Goal: Task Accomplishment & Management: Use online tool/utility

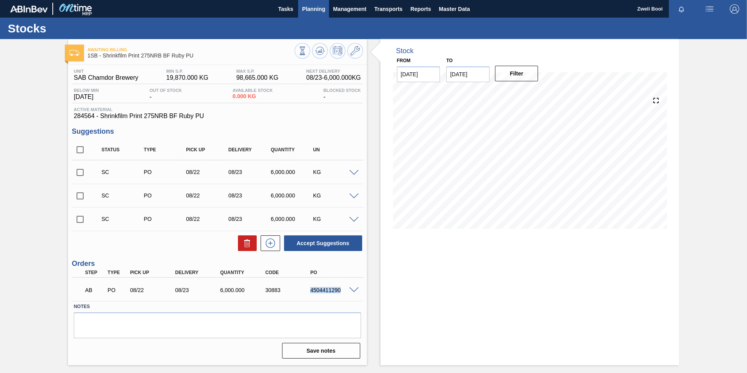
click at [314, 12] on span "Planning" at bounding box center [313, 8] width 23 height 9
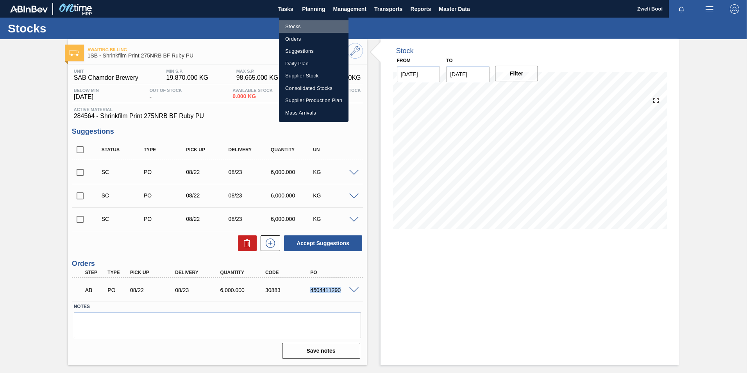
click at [290, 23] on li "Stocks" at bounding box center [314, 26] width 70 height 13
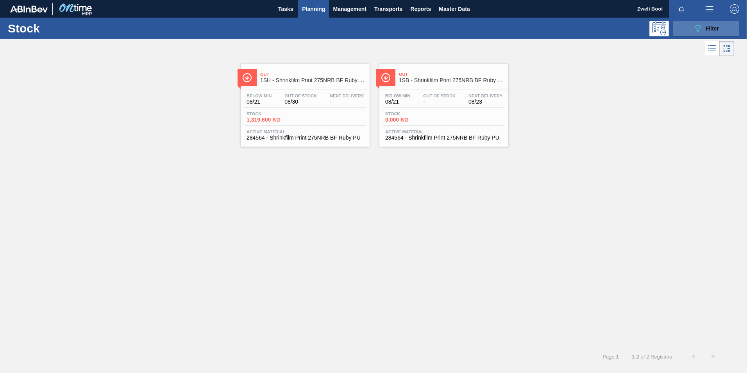
click at [711, 25] on span "Filter" at bounding box center [711, 28] width 13 height 6
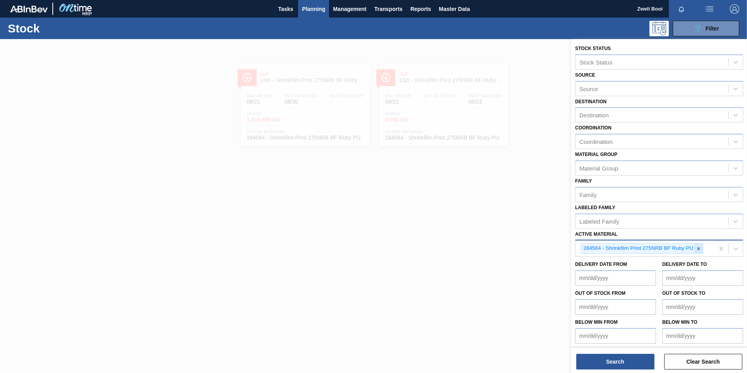
click at [700, 248] on icon at bounding box center [698, 248] width 3 height 3
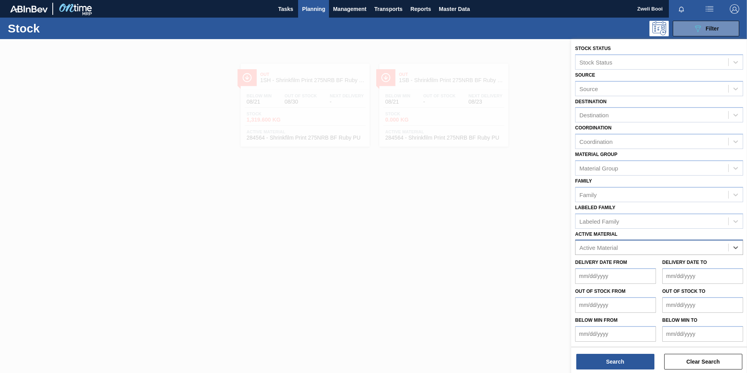
paste Material "283773"
type Material "283773"
click at [626, 263] on div "283773 - Tray 410NRB Stella Artois pack Upgrade" at bounding box center [659, 266] width 168 height 14
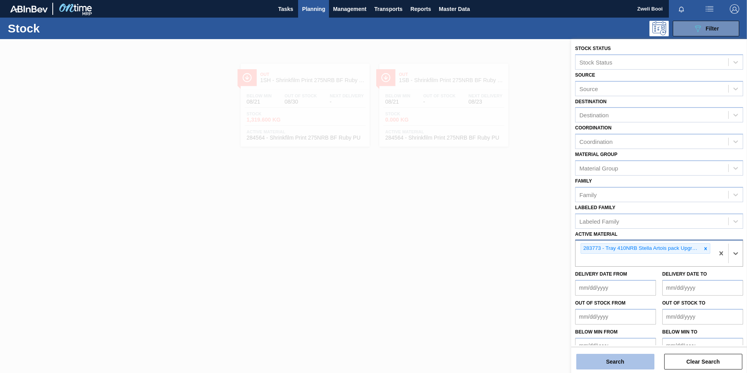
click at [619, 363] on button "Search" at bounding box center [615, 362] width 78 height 16
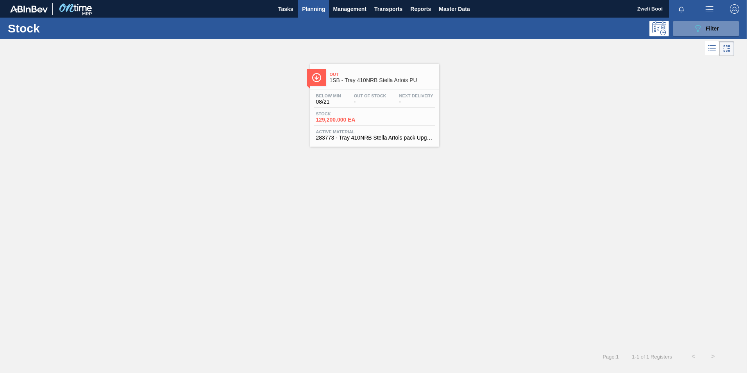
drag, startPoint x: 378, startPoint y: 91, endPoint x: 434, endPoint y: 101, distance: 56.8
click at [378, 91] on div "Below Min 08/21 Out Of Stock - Next Delivery - Stock 129,200.000 EA Active Mate…" at bounding box center [374, 115] width 129 height 53
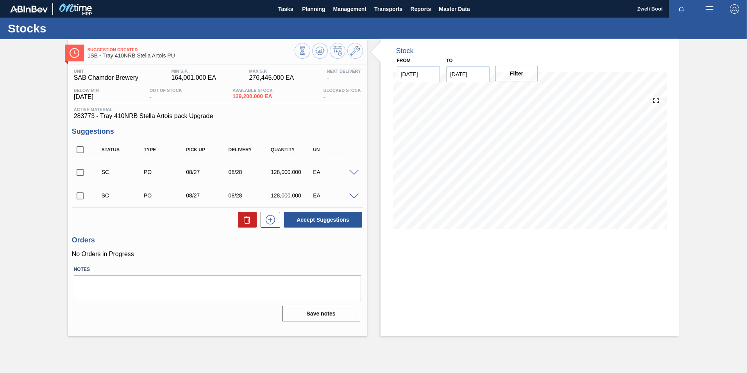
click at [356, 173] on span at bounding box center [353, 173] width 9 height 6
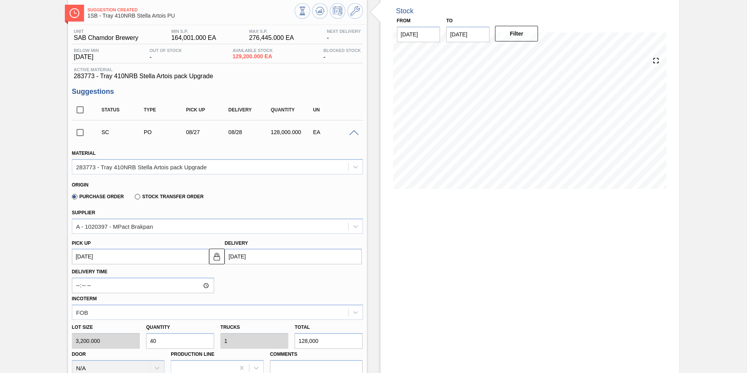
scroll to position [117, 0]
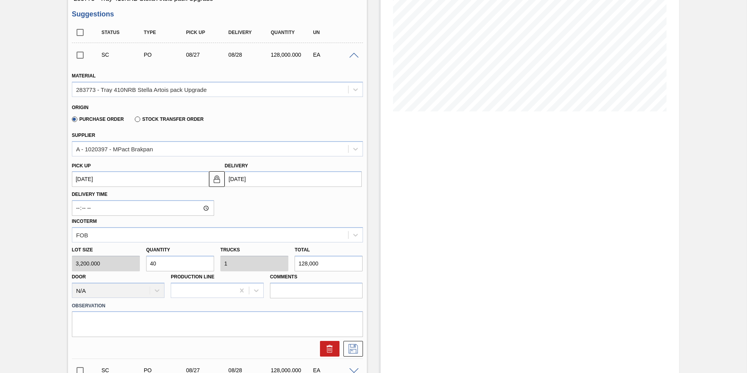
click at [354, 54] on span at bounding box center [353, 56] width 9 height 6
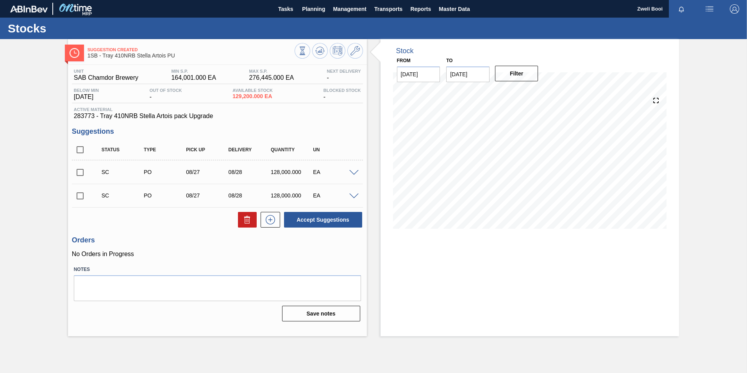
scroll to position [0, 0]
click at [82, 172] on input "checkbox" at bounding box center [80, 172] width 16 height 16
click at [333, 220] on button "Accept Suggestions" at bounding box center [323, 220] width 78 height 16
checkbox input "false"
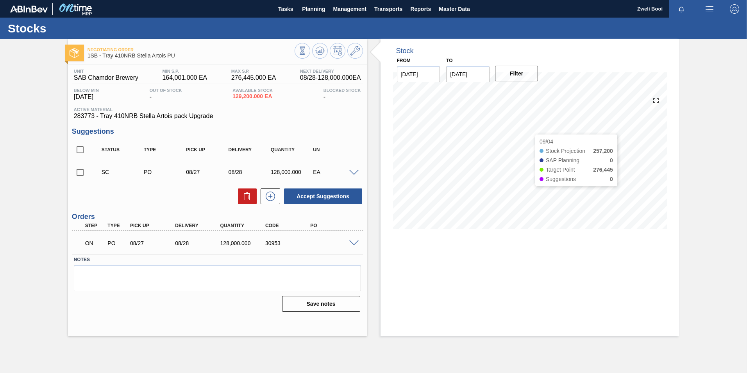
click at [676, 164] on div "Stock From [DATE] to [DATE] Filter 09/04 Stock Projection 257,200 SAP Planning …" at bounding box center [529, 139] width 299 height 201
click at [441, 248] on div "Stock From [DATE] to [DATE] Filter 09/04 Stock Projection 257,200 SAP Planning …" at bounding box center [529, 187] width 299 height 297
click at [307, 13] on span "Planning" at bounding box center [313, 8] width 23 height 9
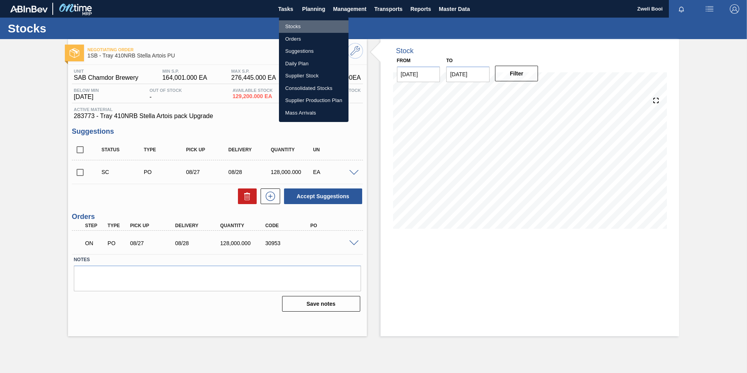
click at [298, 23] on li "Stocks" at bounding box center [314, 26] width 70 height 13
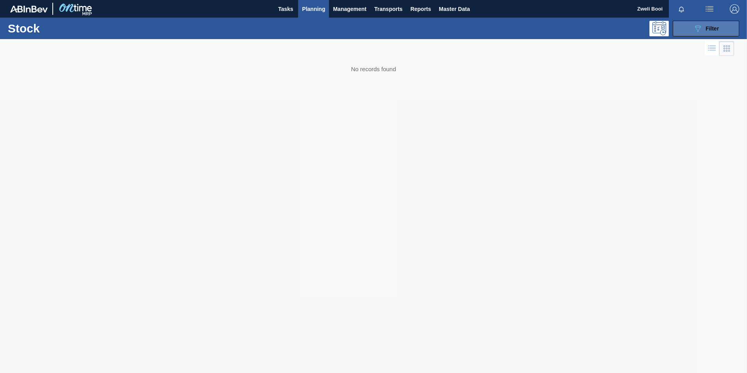
click at [713, 30] on span "Filter" at bounding box center [711, 28] width 13 height 6
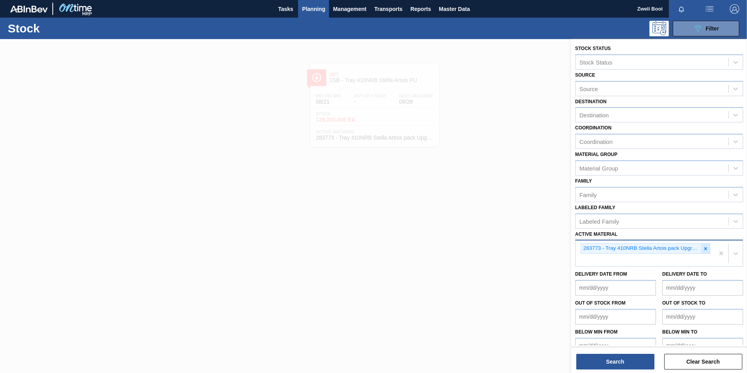
click at [704, 249] on icon at bounding box center [705, 248] width 3 height 3
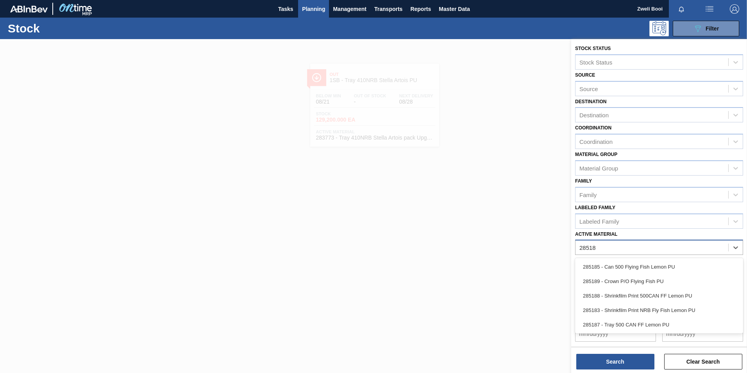
type Material "285187"
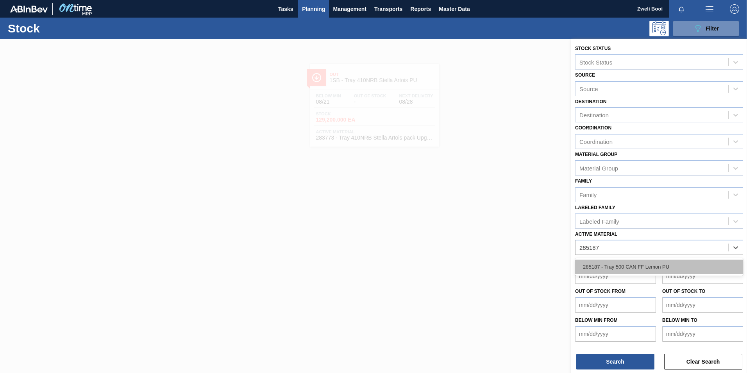
click at [641, 264] on div "285187 - Tray 500 CAN FF Lemon PU" at bounding box center [659, 266] width 168 height 14
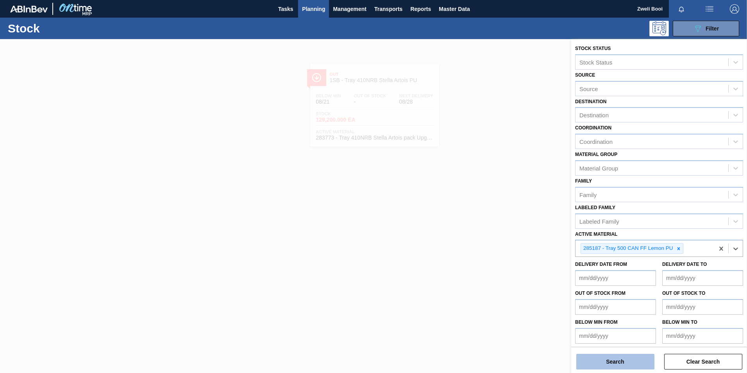
click at [629, 363] on button "Search" at bounding box center [615, 362] width 78 height 16
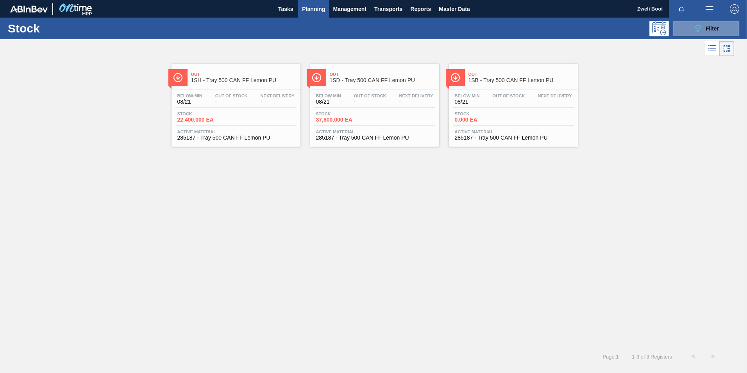
click at [532, 105] on div "Below Min 08/21 Out Of Stock - Next Delivery -" at bounding box center [513, 100] width 121 height 14
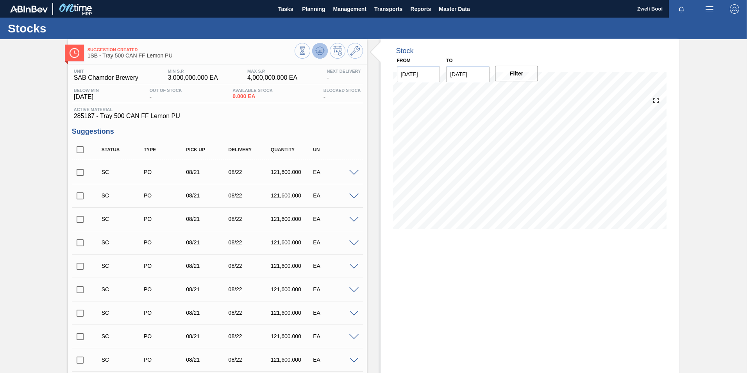
click at [307, 52] on icon at bounding box center [302, 50] width 9 height 9
click at [305, 47] on g at bounding box center [302, 46] width 5 height 1
click at [319, 10] on span "Planning" at bounding box center [313, 8] width 23 height 9
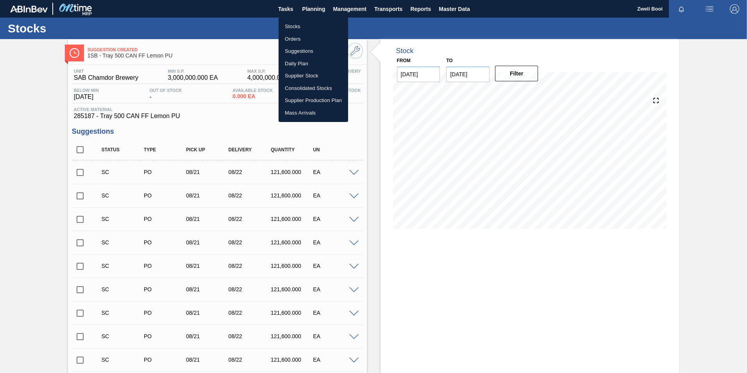
click at [304, 24] on li "Stocks" at bounding box center [314, 26] width 70 height 13
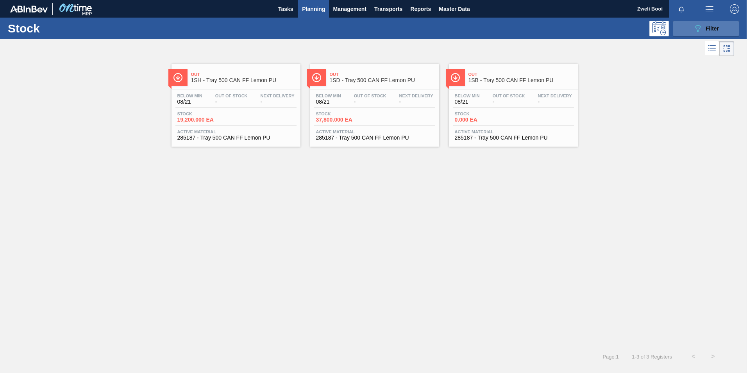
click at [706, 32] on div "089F7B8B-B2A5-4AFE-B5C0-19BA573D28AC Filter" at bounding box center [706, 28] width 26 height 9
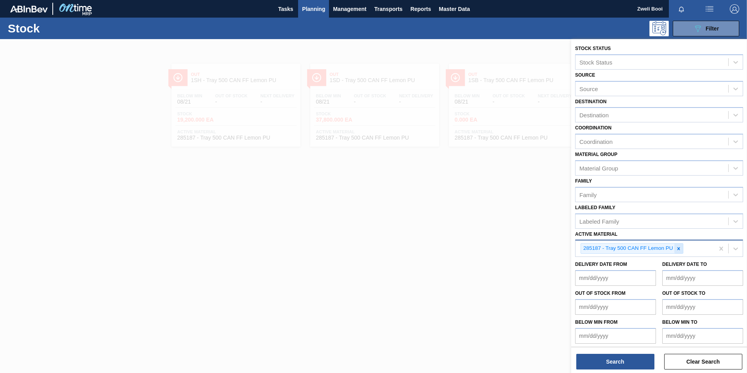
click at [681, 247] on div at bounding box center [678, 248] width 9 height 10
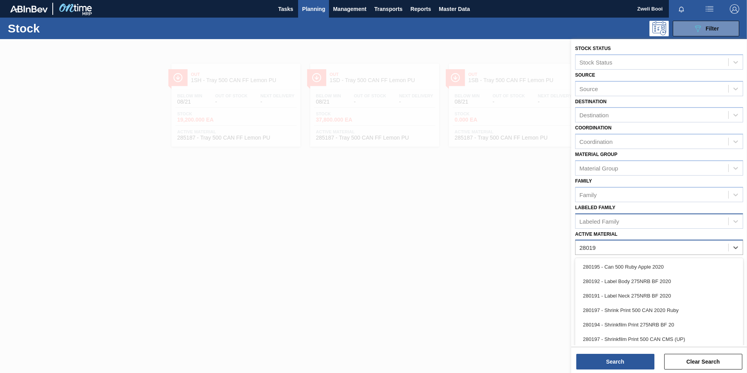
type Material "280193"
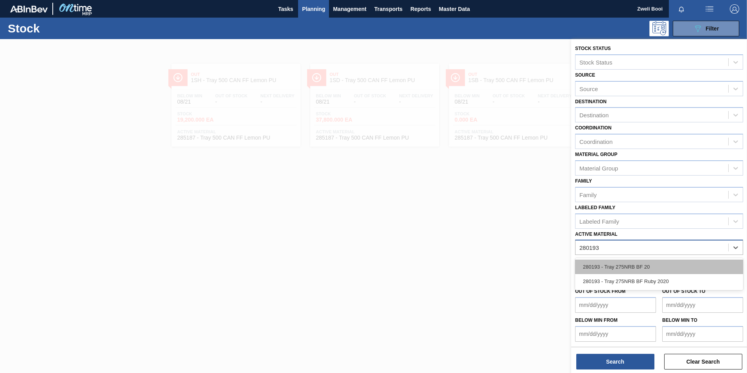
click at [652, 269] on div "280193 - Tray 275NRB BF 20" at bounding box center [659, 266] width 168 height 14
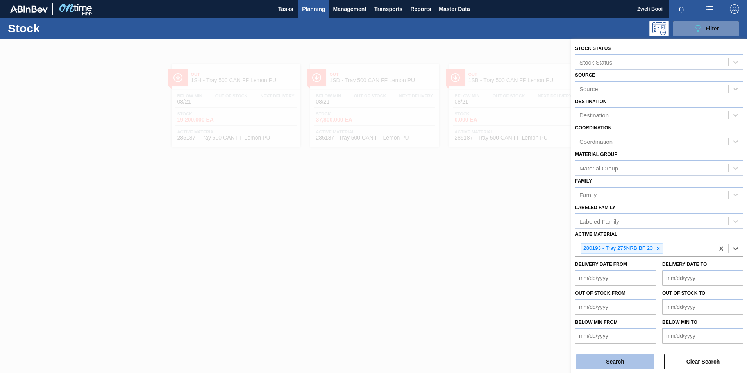
click at [636, 361] on button "Search" at bounding box center [615, 362] width 78 height 16
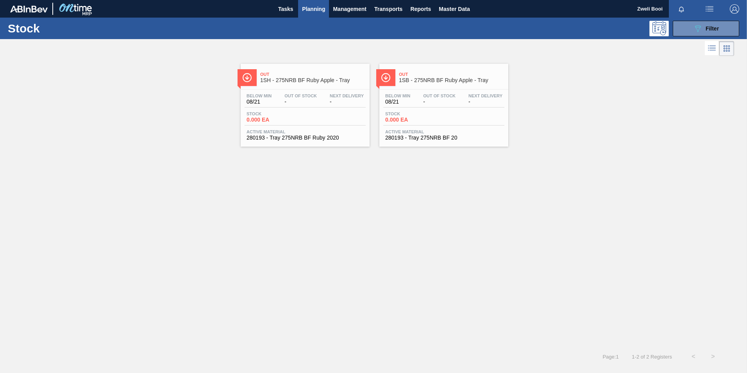
drag, startPoint x: 410, startPoint y: 107, endPoint x: 456, endPoint y: 119, distance: 47.7
click at [410, 107] on div "Below Min 08/21 Out Of Stock - Next Delivery -" at bounding box center [443, 100] width 121 height 14
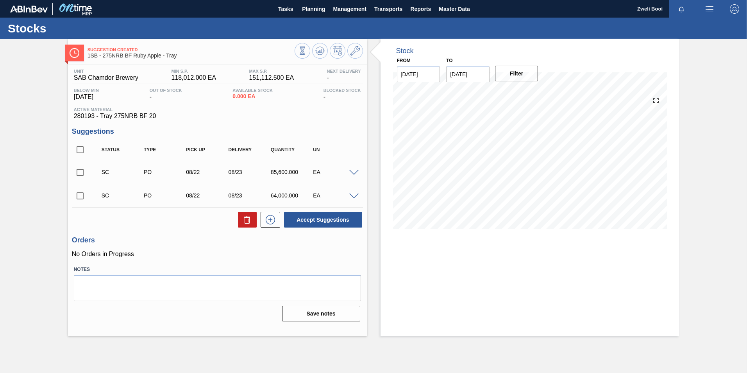
click at [354, 171] on span at bounding box center [353, 173] width 9 height 6
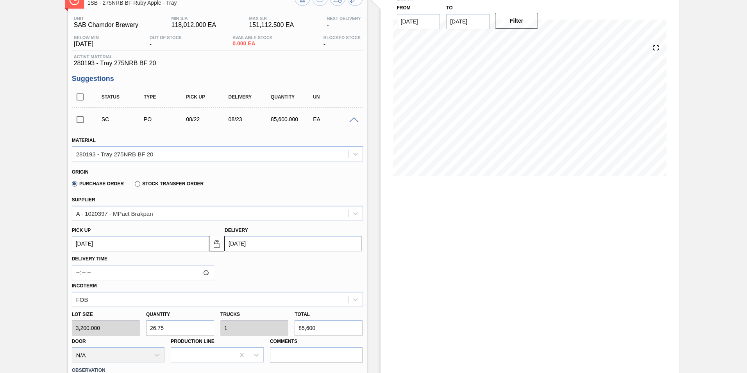
scroll to position [39, 0]
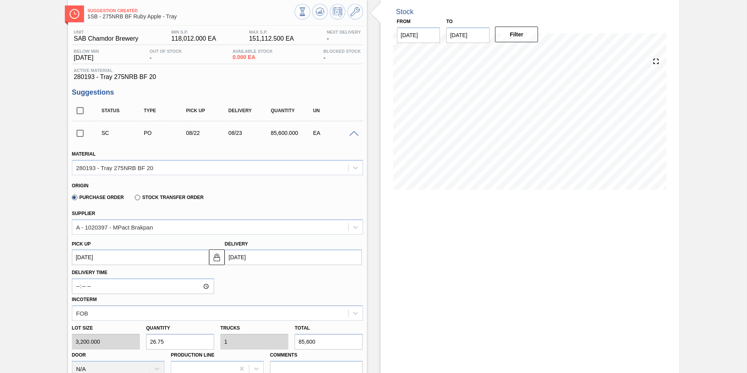
click at [349, 134] on span at bounding box center [353, 134] width 9 height 6
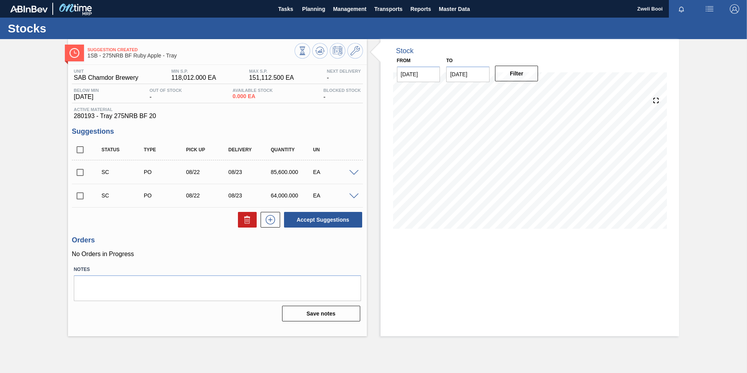
click at [356, 173] on span at bounding box center [353, 173] width 9 height 6
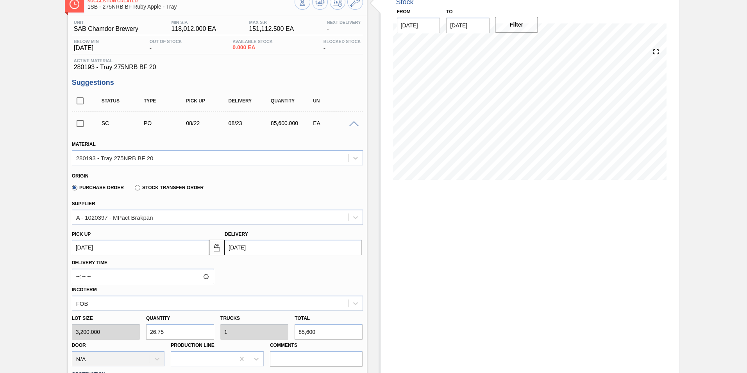
scroll to position [78, 0]
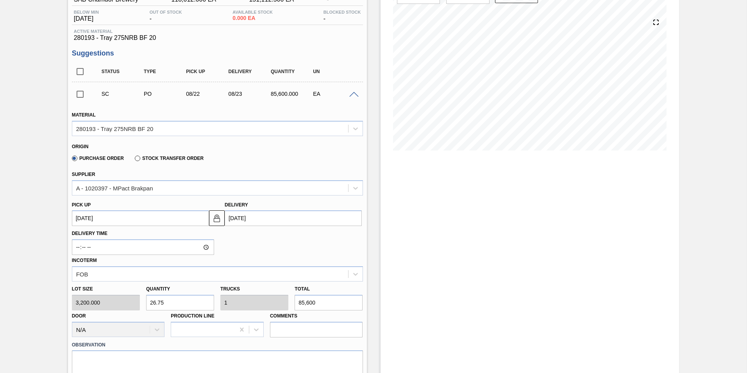
click at [352, 93] on span at bounding box center [353, 95] width 9 height 6
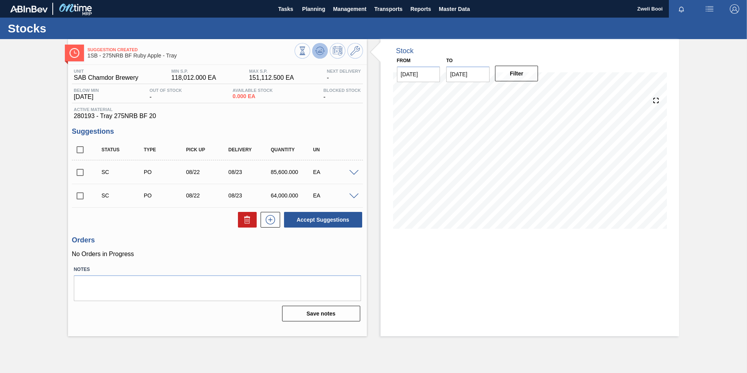
click at [307, 48] on icon at bounding box center [302, 50] width 9 height 9
click at [79, 170] on input "checkbox" at bounding box center [80, 172] width 16 height 16
click at [317, 219] on button "Accept Suggestions" at bounding box center [323, 220] width 78 height 16
checkbox input "false"
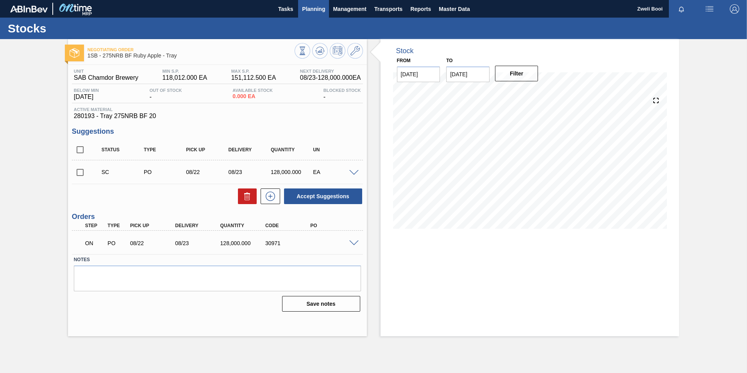
click at [313, 10] on span "Planning" at bounding box center [313, 8] width 23 height 9
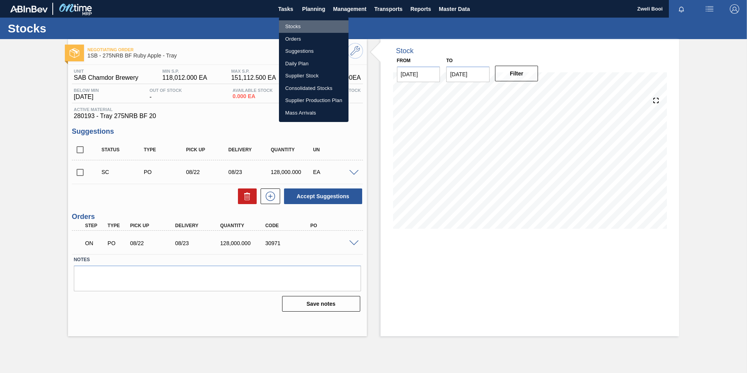
click at [297, 26] on li "Stocks" at bounding box center [314, 26] width 70 height 13
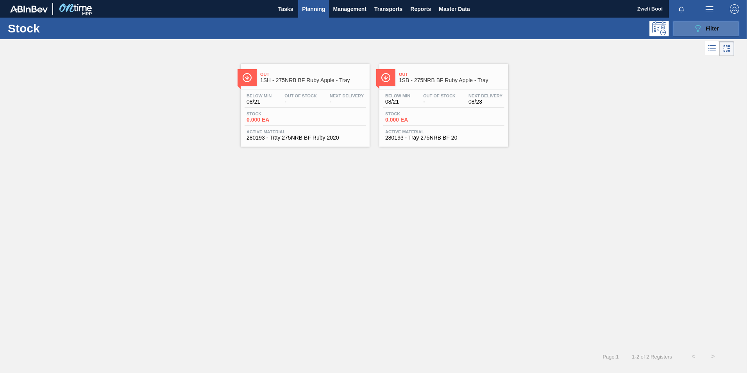
click at [726, 35] on button "089F7B8B-B2A5-4AFE-B5C0-19BA573D28AC Filter" at bounding box center [706, 29] width 66 height 16
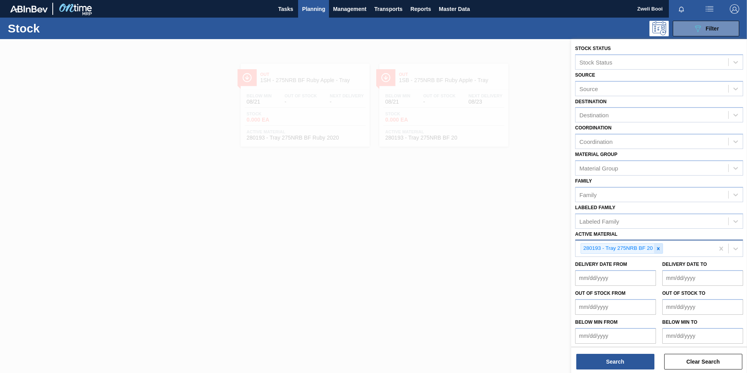
click at [658, 246] on icon at bounding box center [657, 248] width 5 height 5
paste Material "283773"
type Material "283773"
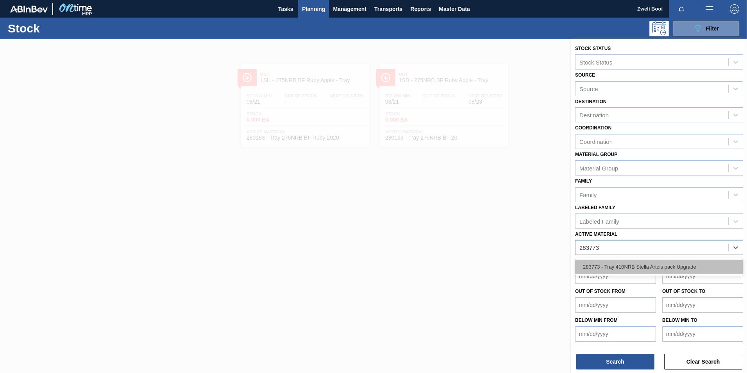
click at [635, 267] on div "283773 - Tray 410NRB Stella Artois pack Upgrade" at bounding box center [659, 266] width 168 height 14
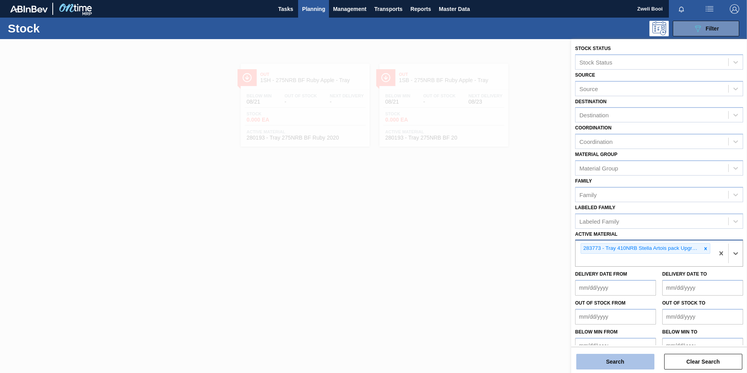
click at [626, 366] on button "Search" at bounding box center [615, 362] width 78 height 16
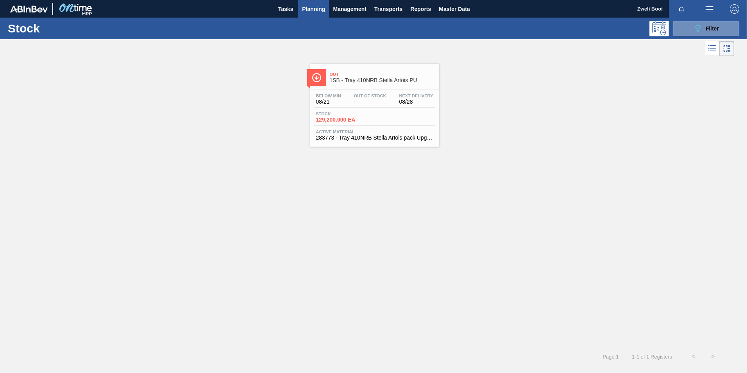
click at [395, 138] on span "283773 - Tray 410NRB Stella Artois pack Upgrade" at bounding box center [374, 138] width 117 height 6
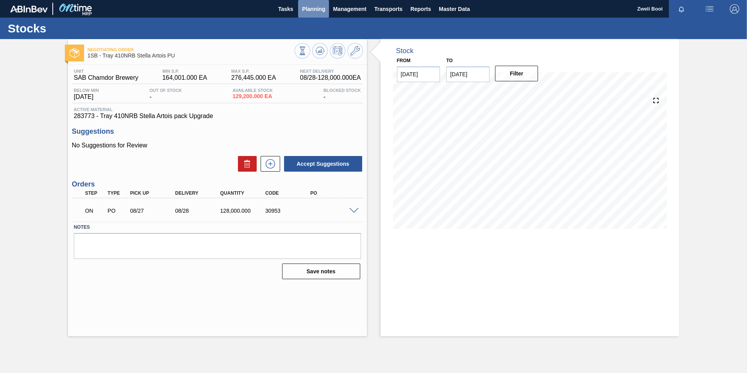
click at [315, 7] on span "Planning" at bounding box center [313, 8] width 23 height 9
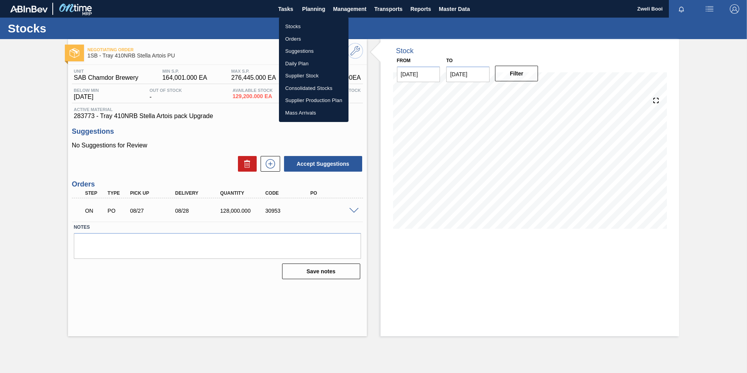
click at [304, 24] on li "Stocks" at bounding box center [314, 26] width 70 height 13
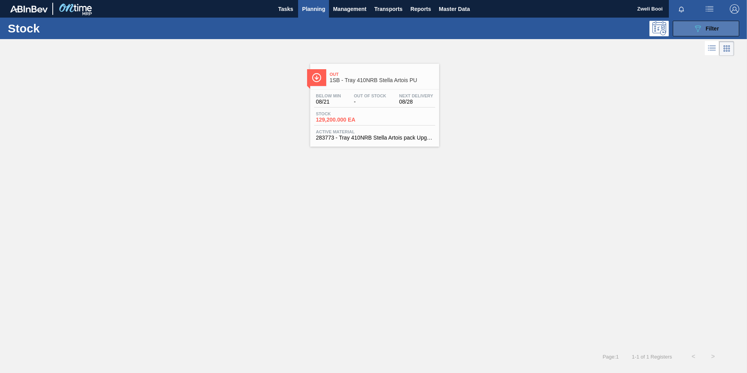
click at [716, 27] on span "Filter" at bounding box center [711, 28] width 13 height 6
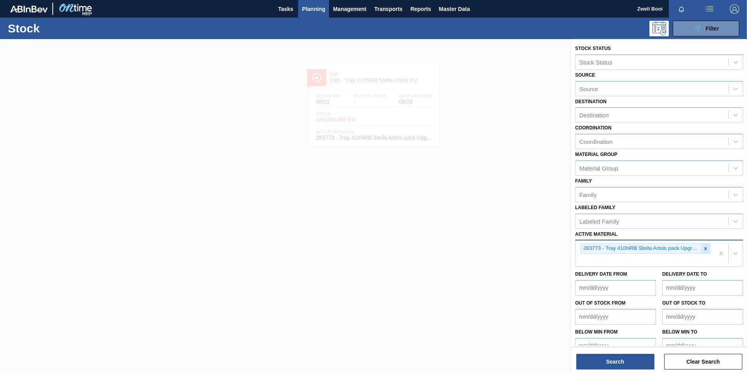
click at [705, 250] on icon at bounding box center [705, 248] width 5 height 5
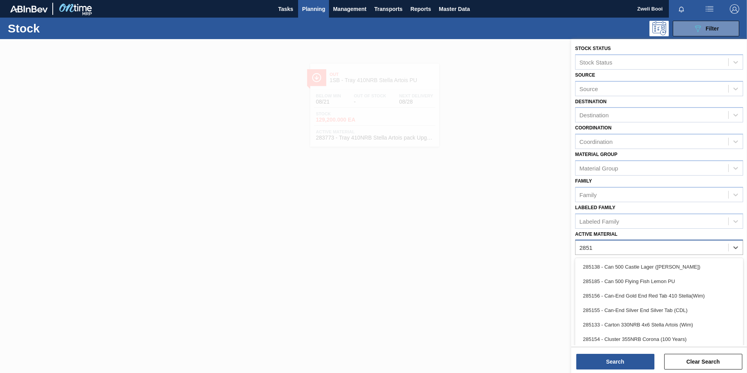
type Material "28518"
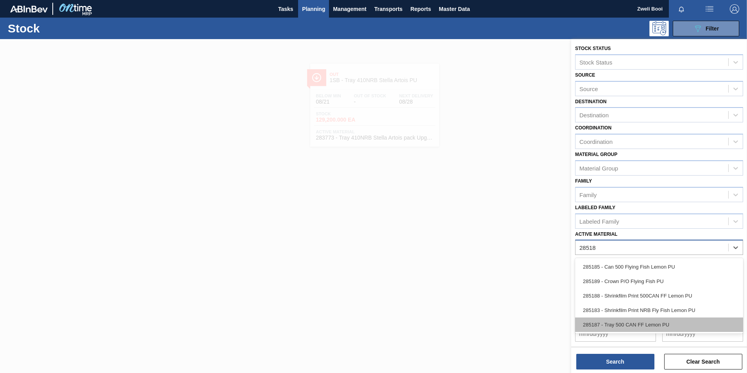
click at [657, 327] on div "285187 - Tray 500 CAN FF Lemon PU" at bounding box center [659, 324] width 168 height 14
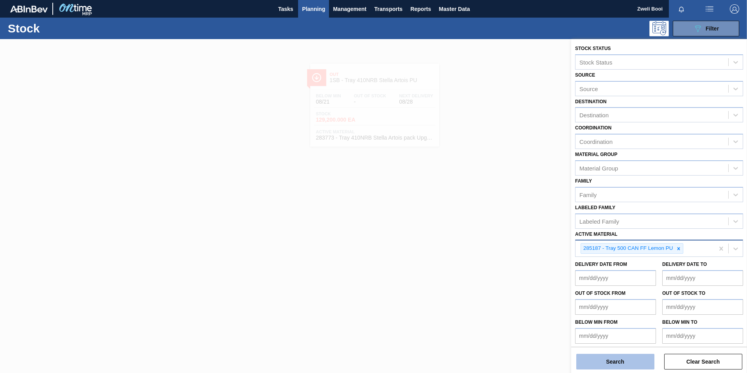
click at [639, 368] on button "Search" at bounding box center [615, 362] width 78 height 16
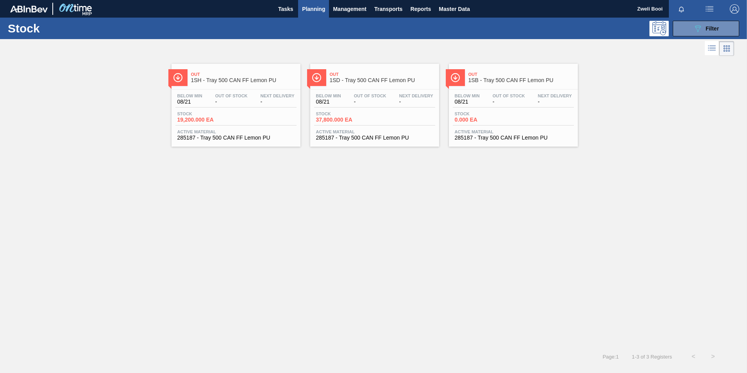
click at [507, 117] on span "0.000 EA" at bounding box center [482, 120] width 55 height 6
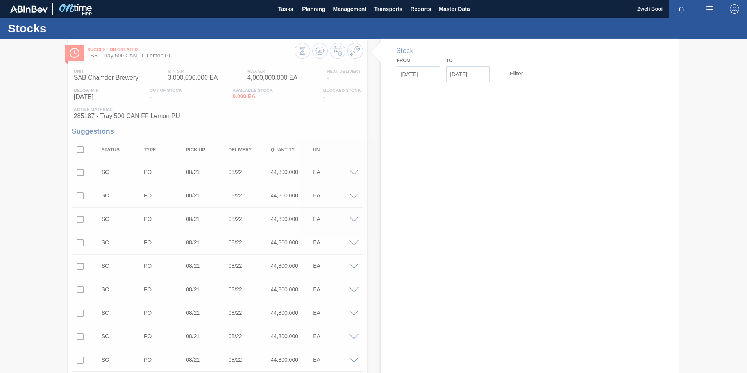
type input "[DATE]"
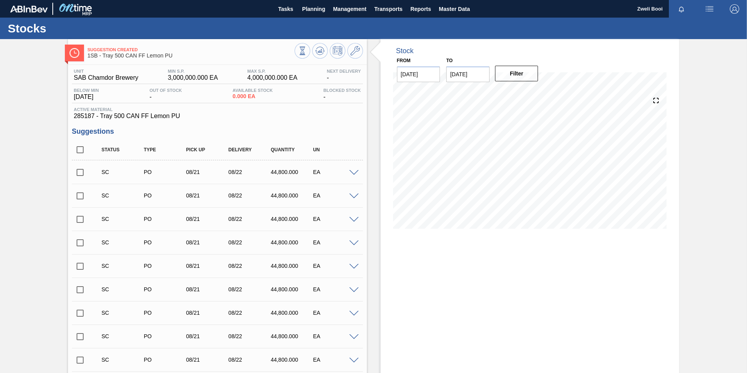
click at [77, 173] on input "checkbox" at bounding box center [80, 172] width 16 height 16
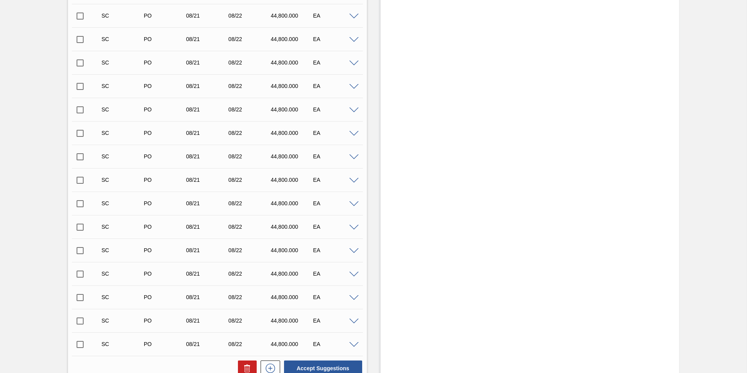
scroll to position [2018, 0]
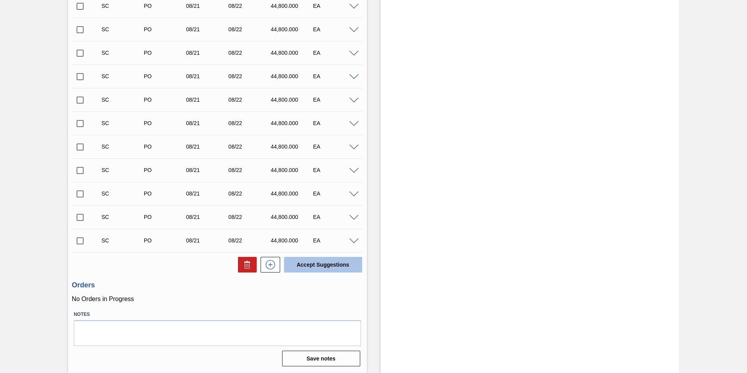
click at [334, 266] on button "Accept Suggestions" at bounding box center [323, 265] width 78 height 16
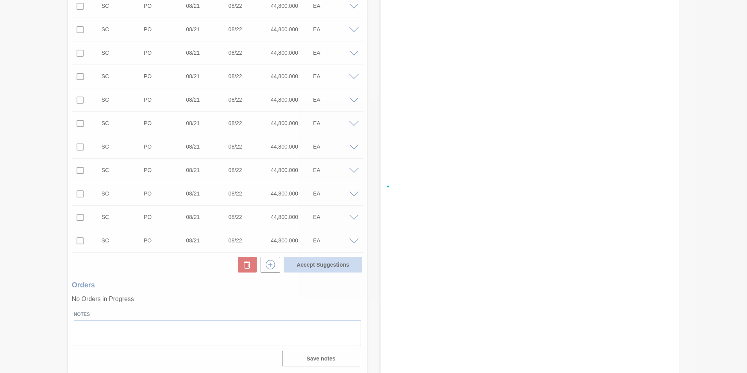
checkbox input "false"
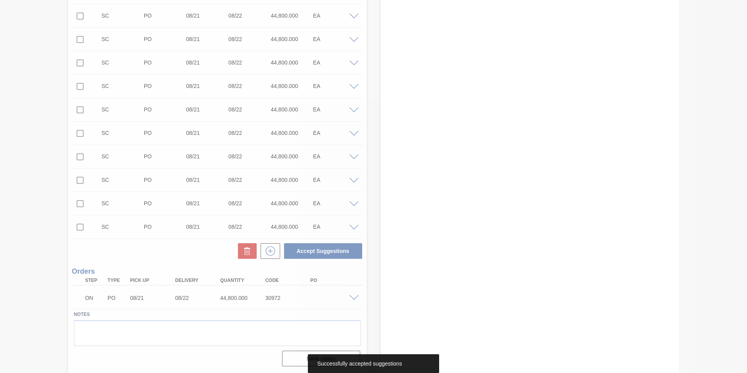
scroll to position [1994, 0]
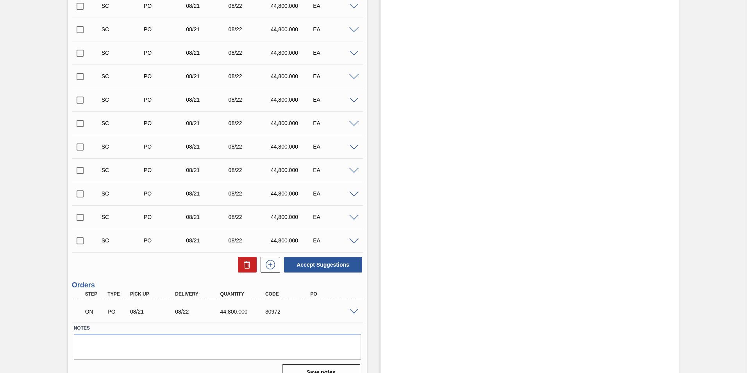
click at [354, 310] on span at bounding box center [353, 312] width 9 height 6
